Goal: Task Accomplishment & Management: Use online tool/utility

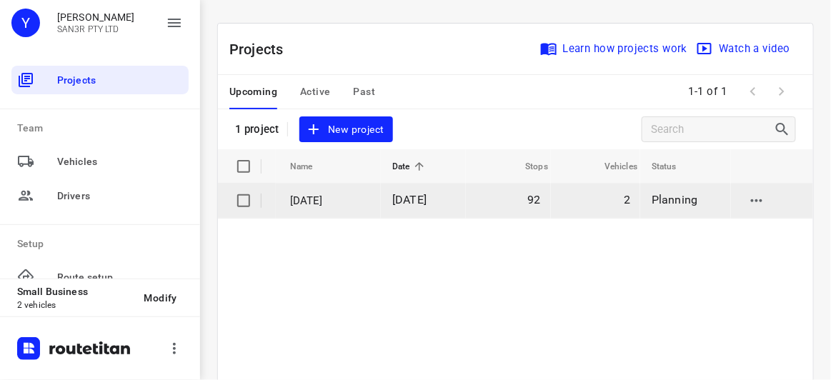
click at [412, 209] on td "[DATE]" at bounding box center [423, 201] width 85 height 34
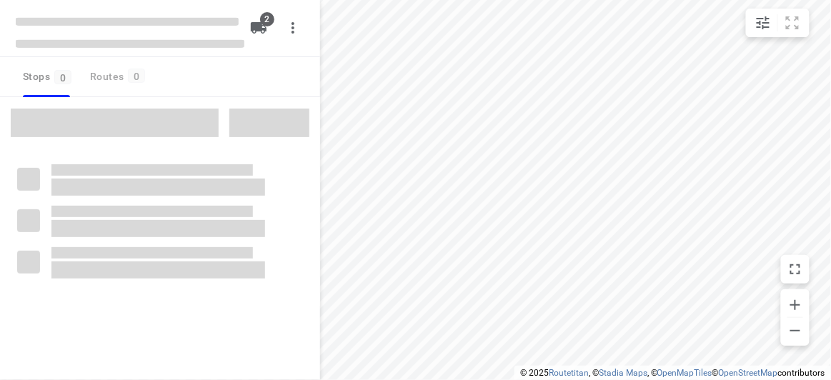
type input "distance"
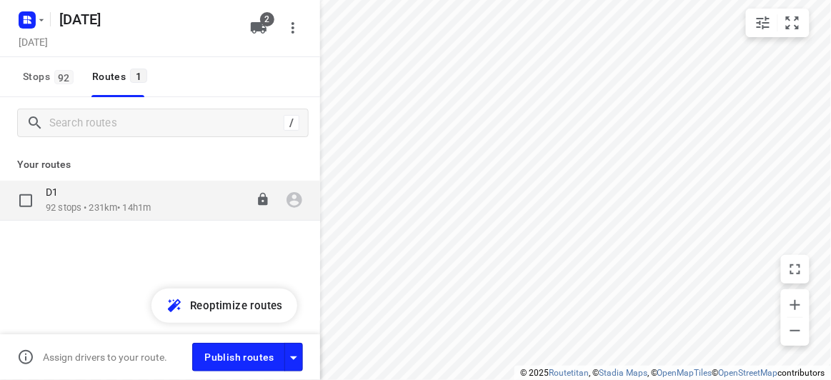
click at [104, 211] on p "92 stops • 231km • 14h1m" at bounding box center [98, 208] width 105 height 14
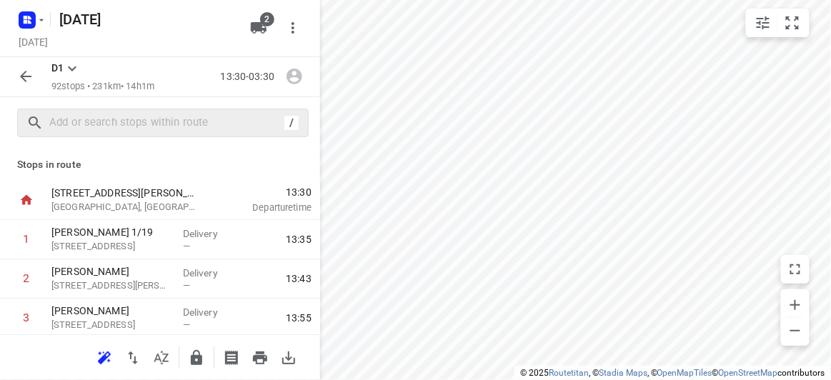
click at [106, 136] on div "/" at bounding box center [162, 123] width 291 height 29
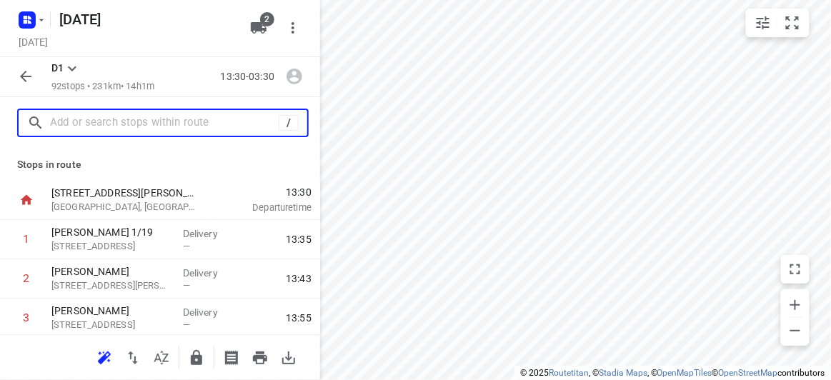
click at [104, 130] on input "text" at bounding box center [164, 123] width 229 height 22
paste input "[STREET_ADDRESS][PERSON_NAME]"
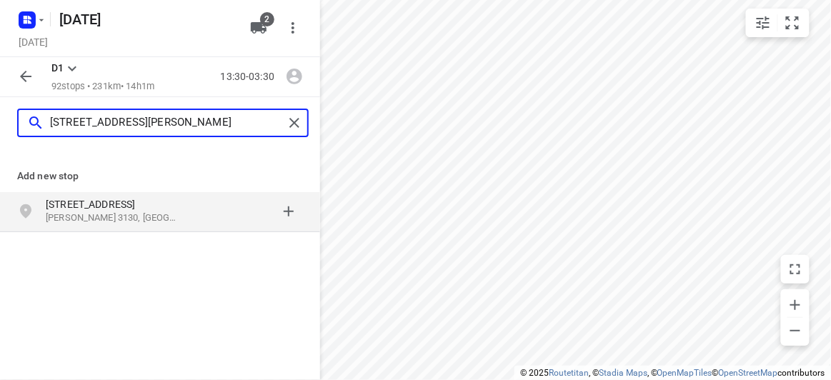
type input "[STREET_ADDRESS][PERSON_NAME]"
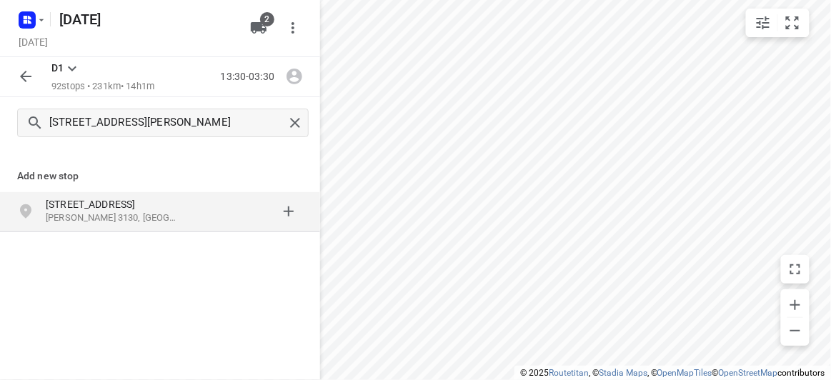
click at [186, 192] on div "[STREET_ADDRESS][PERSON_NAME]" at bounding box center [160, 212] width 320 height 40
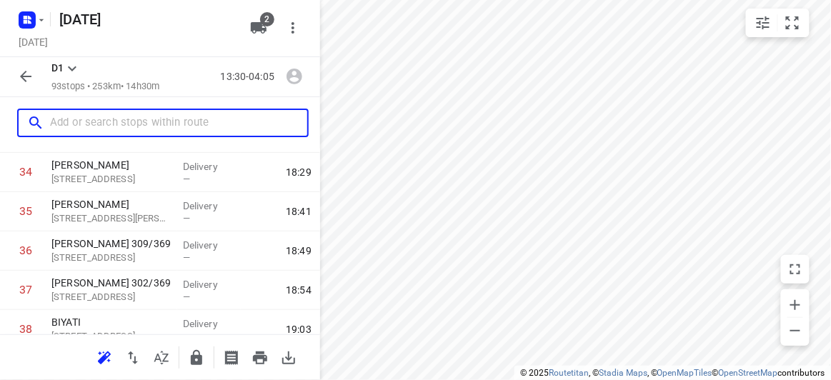
scroll to position [3577, 0]
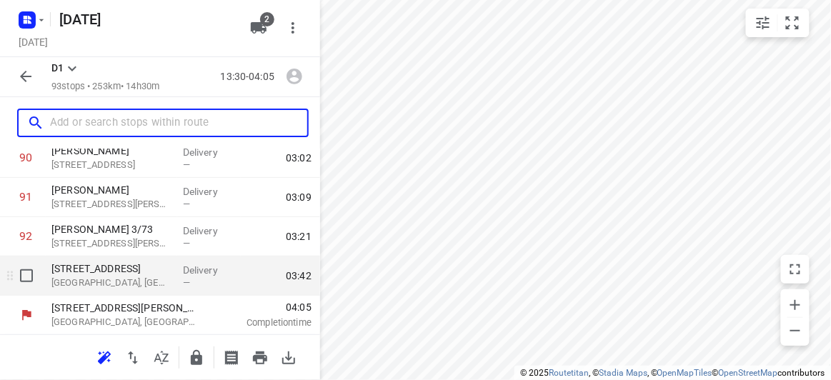
click at [87, 256] on div "[STREET_ADDRESS][PERSON_NAME]" at bounding box center [111, 275] width 131 height 39
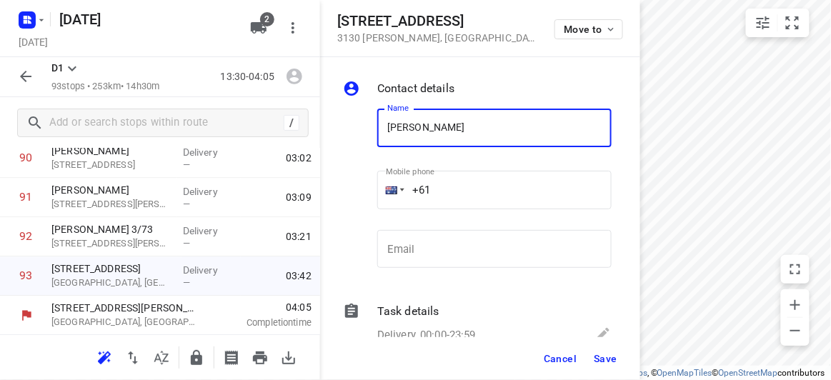
type input "[PERSON_NAME] 1/39"
click at [446, 183] on input "+61" at bounding box center [494, 190] width 234 height 39
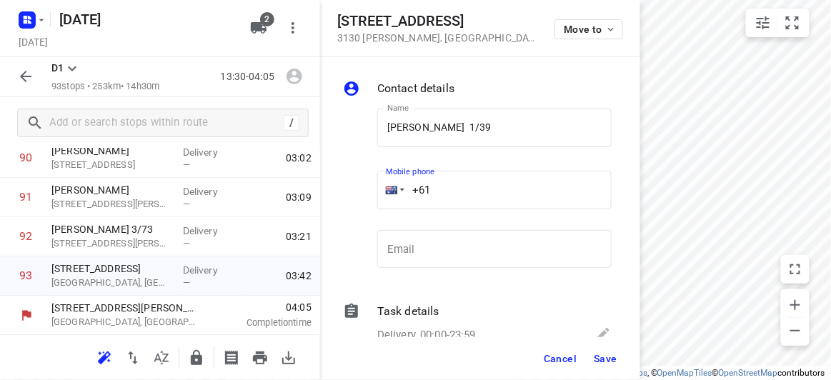
paste input "412999567"
type input "[PHONE_NUMBER]"
click at [592, 349] on button "Save" at bounding box center [605, 359] width 35 height 26
